Goal: Task Accomplishment & Management: Use online tool/utility

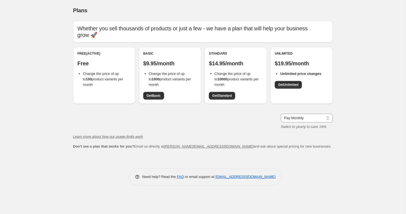
click at [99, 89] on div "Free (Active) Free Change the price of up to 100 product variants per month" at bounding box center [104, 75] width 62 height 57
